Goal: Task Accomplishment & Management: Manage account settings

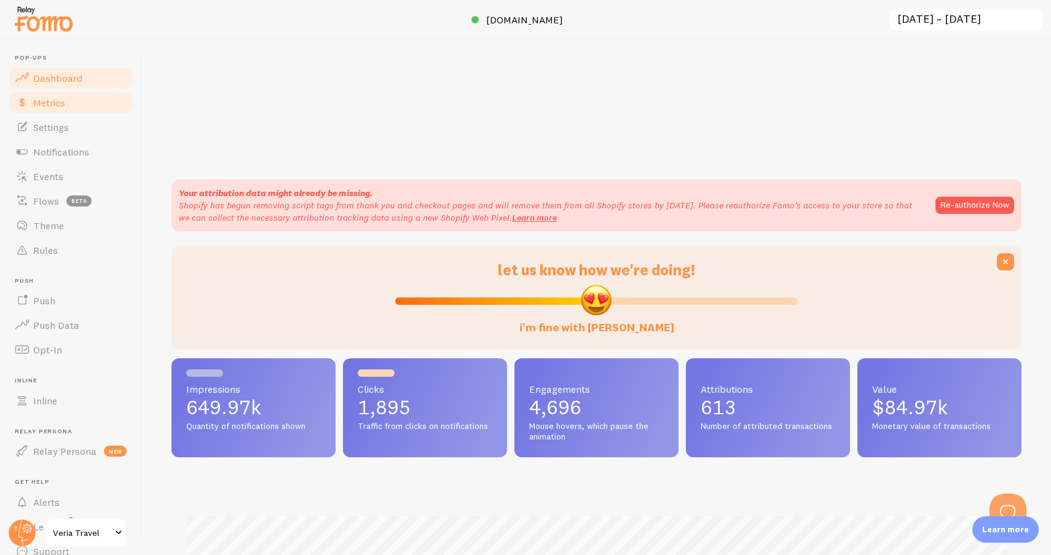
scroll to position [323, 850]
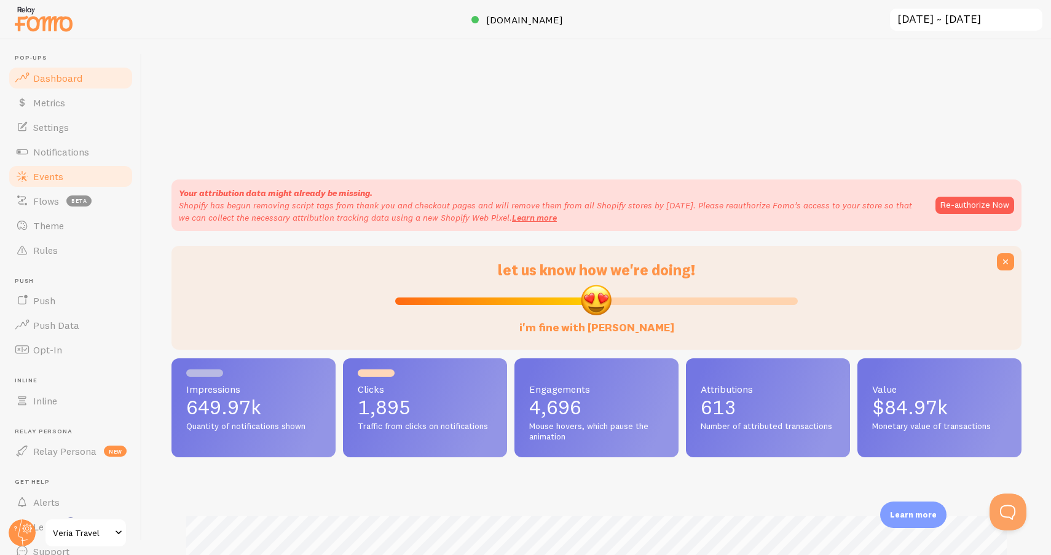
click at [59, 168] on link "Events" at bounding box center [70, 176] width 127 height 25
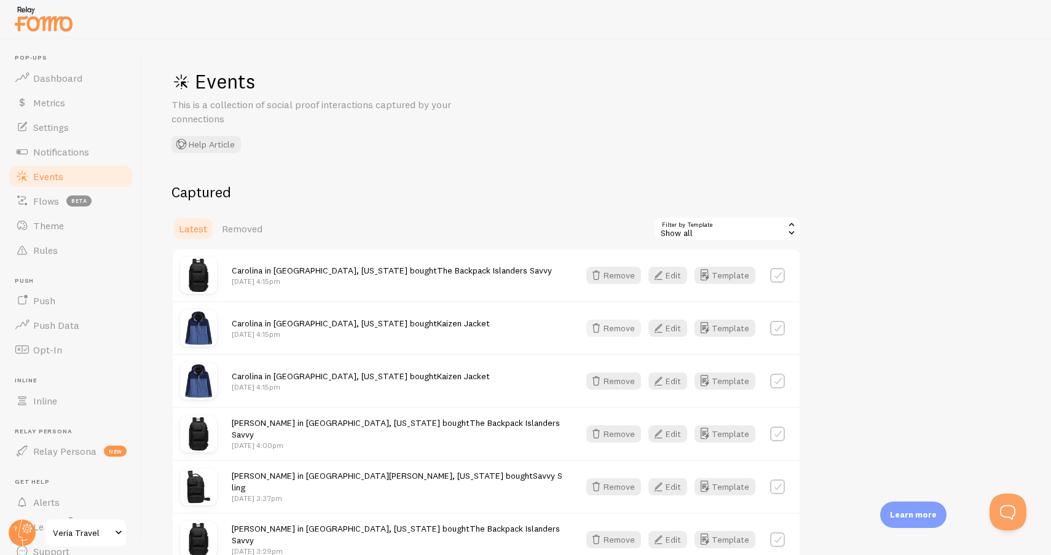
click at [628, 320] on button "Remove" at bounding box center [614, 328] width 55 height 17
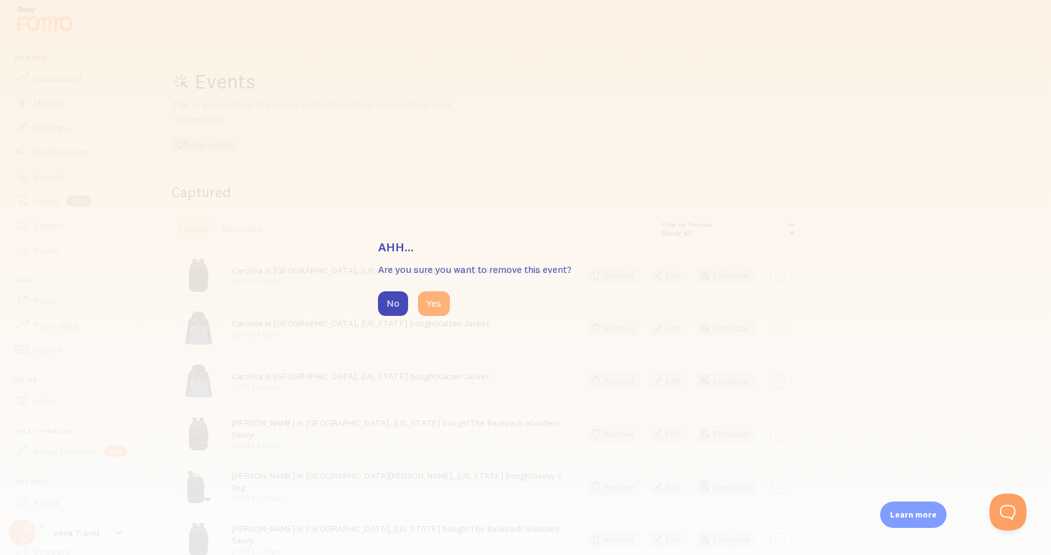
click at [448, 305] on button "Yes" at bounding box center [434, 303] width 32 height 25
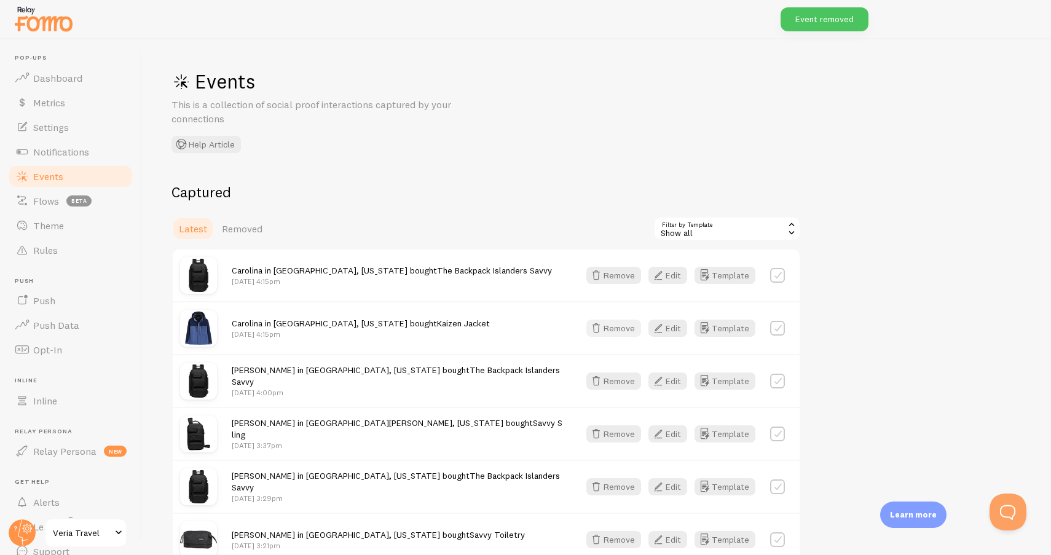
click at [618, 331] on button "Remove" at bounding box center [614, 328] width 55 height 17
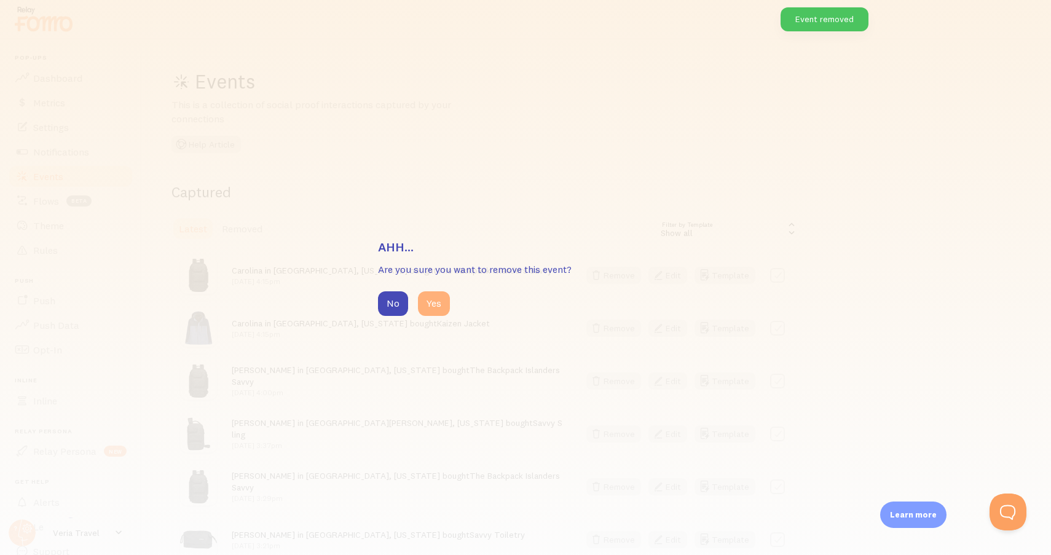
click at [446, 301] on button "Yes" at bounding box center [434, 303] width 32 height 25
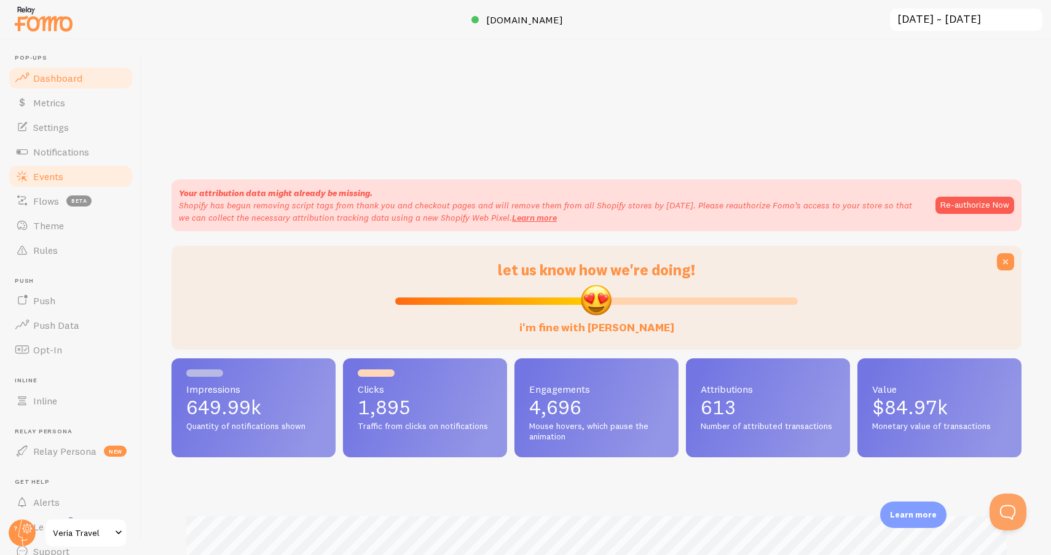
click at [52, 175] on span "Events" at bounding box center [48, 176] width 30 height 12
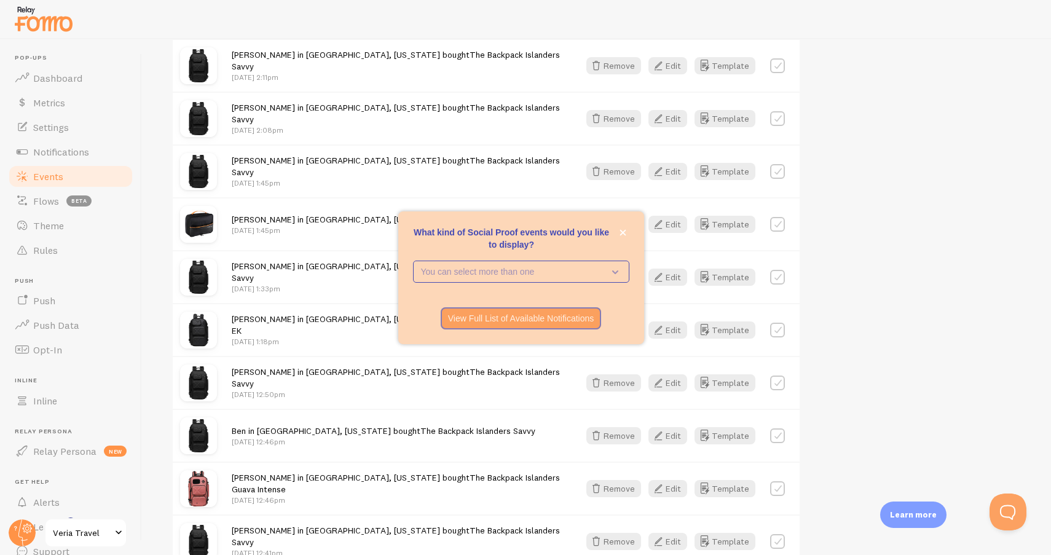
scroll to position [944, 0]
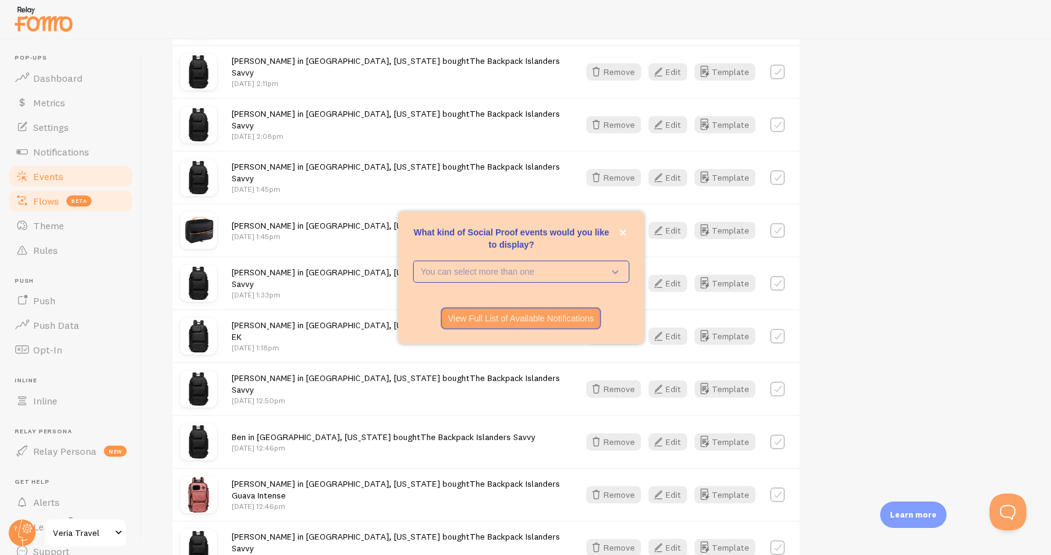
click at [57, 202] on span "Flows" at bounding box center [46, 201] width 26 height 12
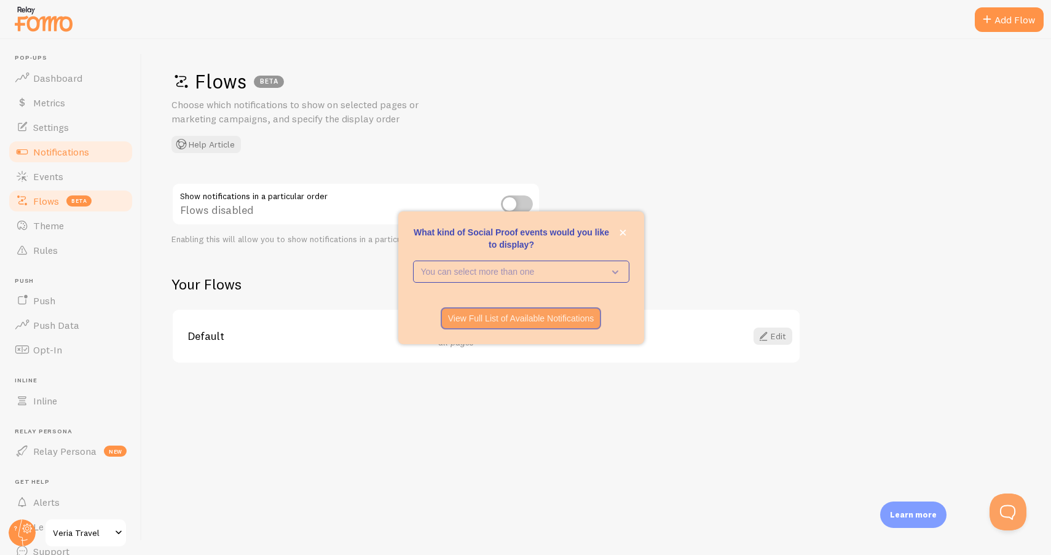
click at [68, 160] on link "Notifications" at bounding box center [70, 152] width 127 height 25
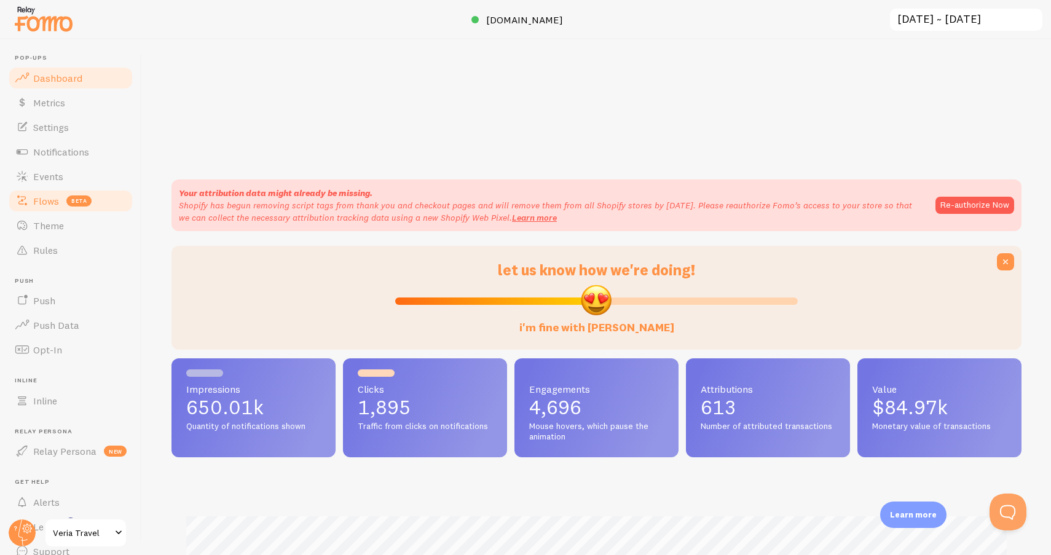
click at [42, 200] on span "Flows" at bounding box center [46, 201] width 26 height 12
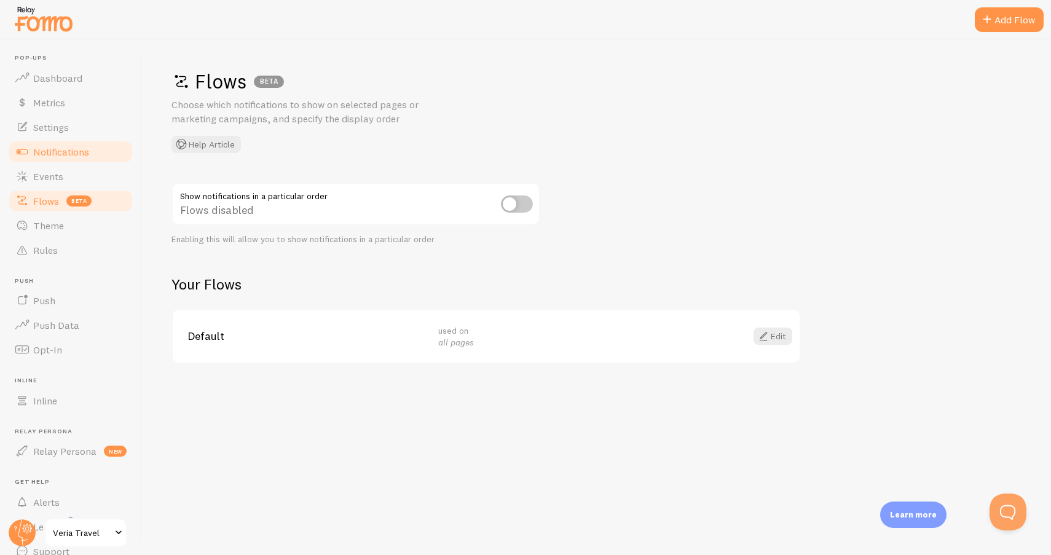
click at [49, 154] on span "Notifications" at bounding box center [61, 152] width 56 height 12
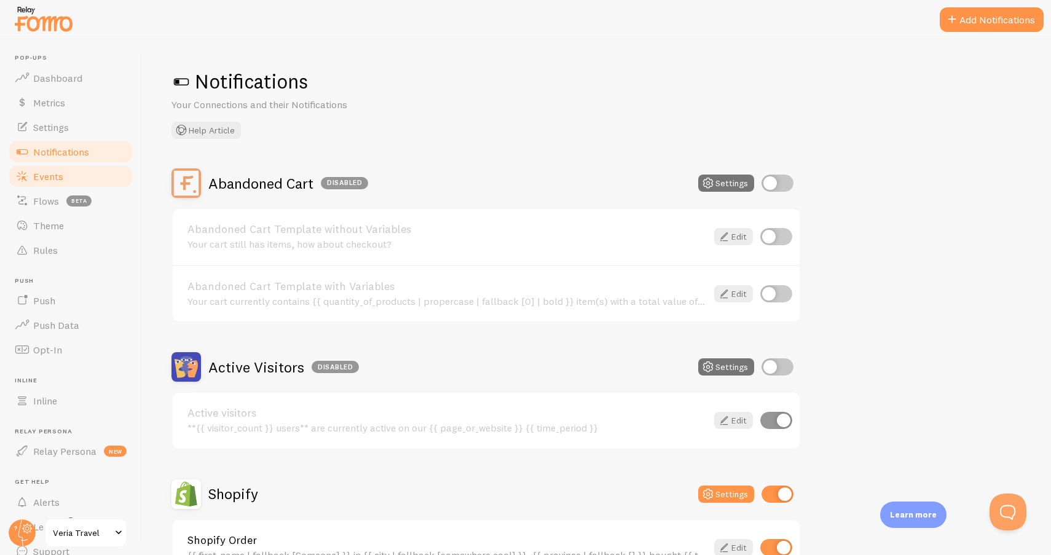
click at [44, 176] on span "Events" at bounding box center [48, 176] width 30 height 12
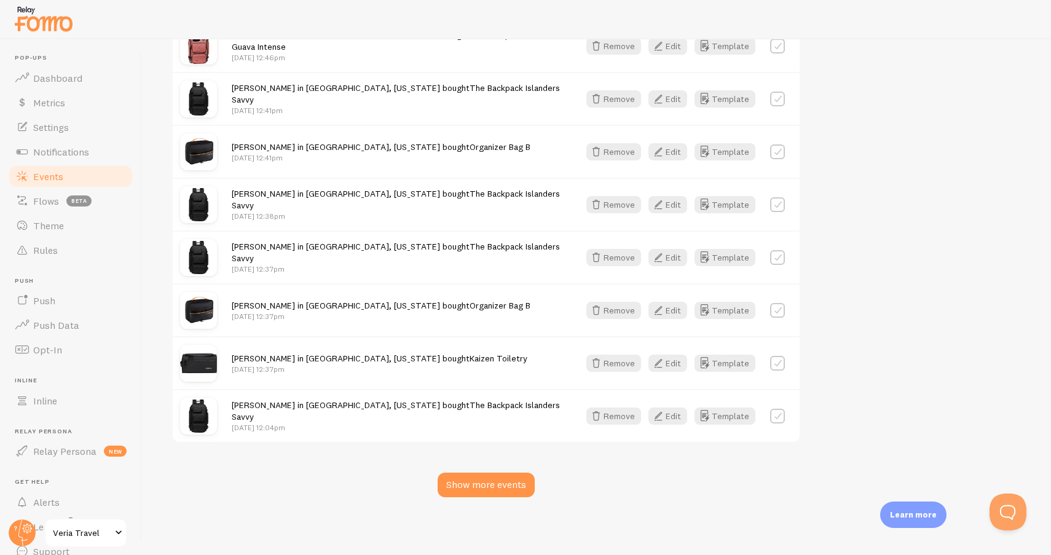
scroll to position [1392, 0]
click at [473, 490] on div "Show more events" at bounding box center [486, 485] width 97 height 25
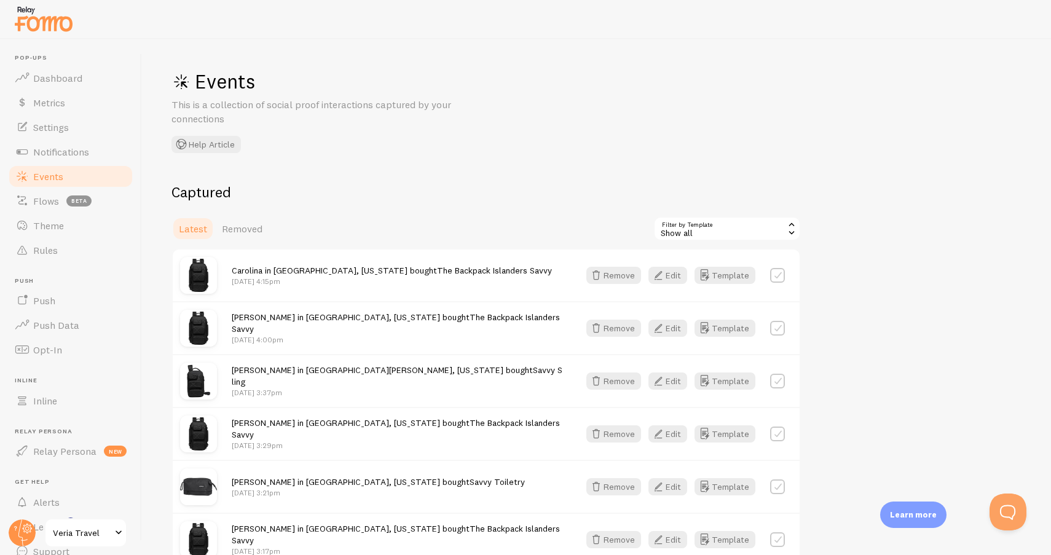
scroll to position [0, 0]
